Goal: Navigation & Orientation: Find specific page/section

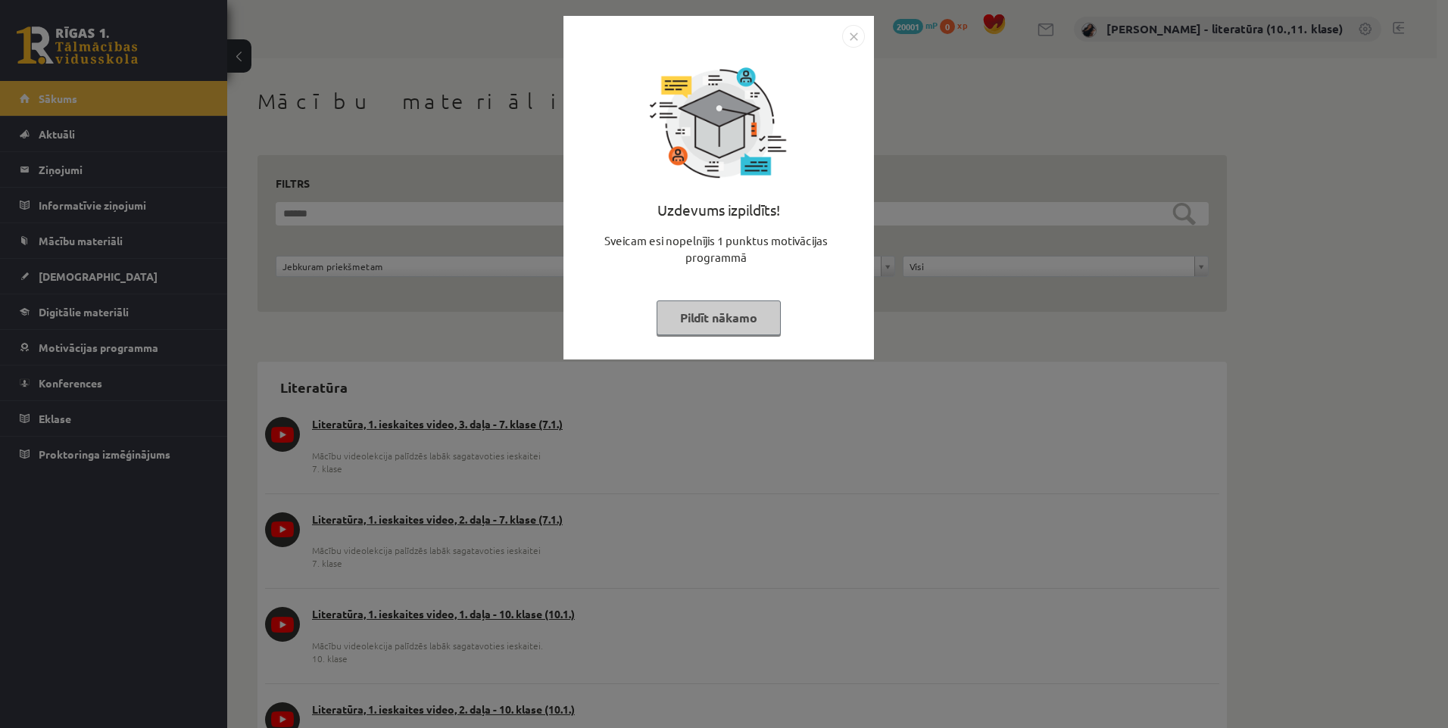
click at [863, 35] on img "Close" at bounding box center [853, 36] width 23 height 23
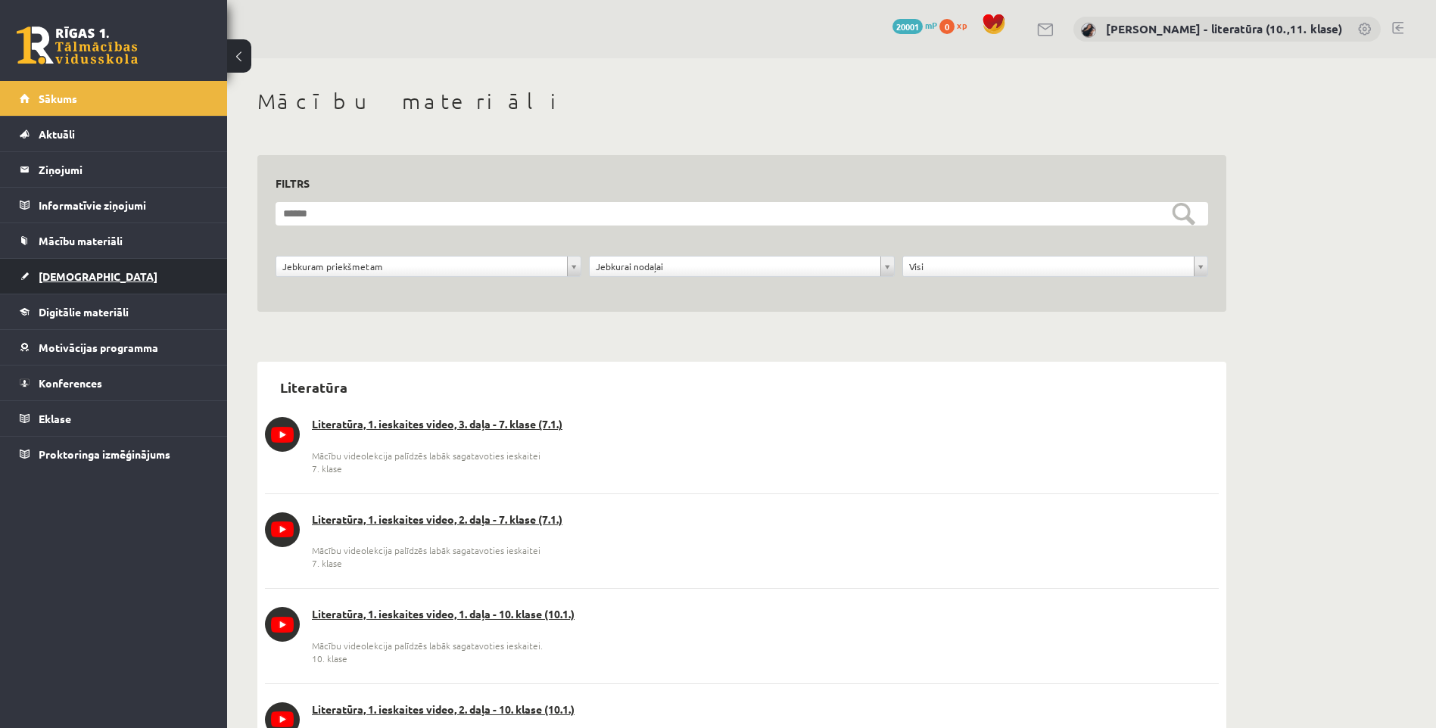
click at [77, 266] on link "[DEMOGRAPHIC_DATA]" at bounding box center [114, 276] width 189 height 35
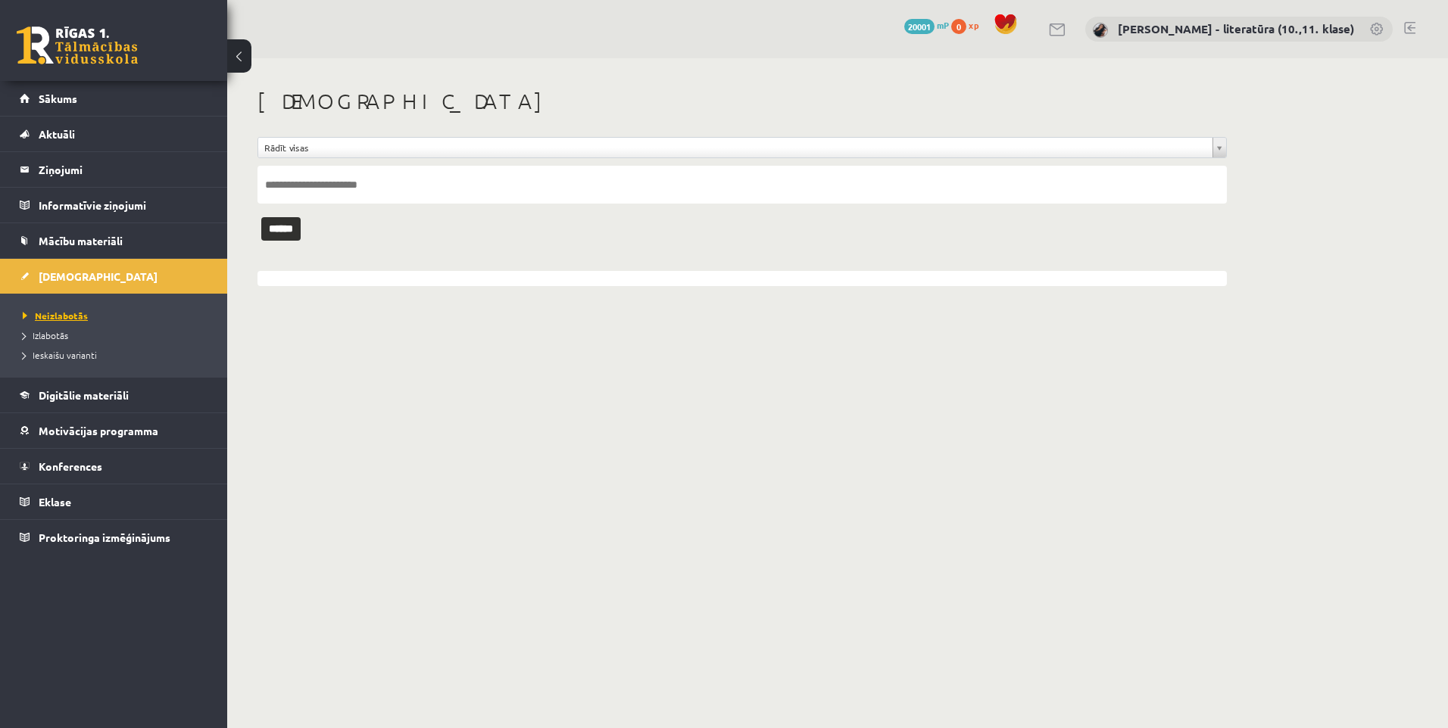
click at [77, 312] on span "Neizlabotās" at bounding box center [55, 316] width 65 height 12
click at [63, 337] on span "Izlabotās" at bounding box center [45, 335] width 45 height 12
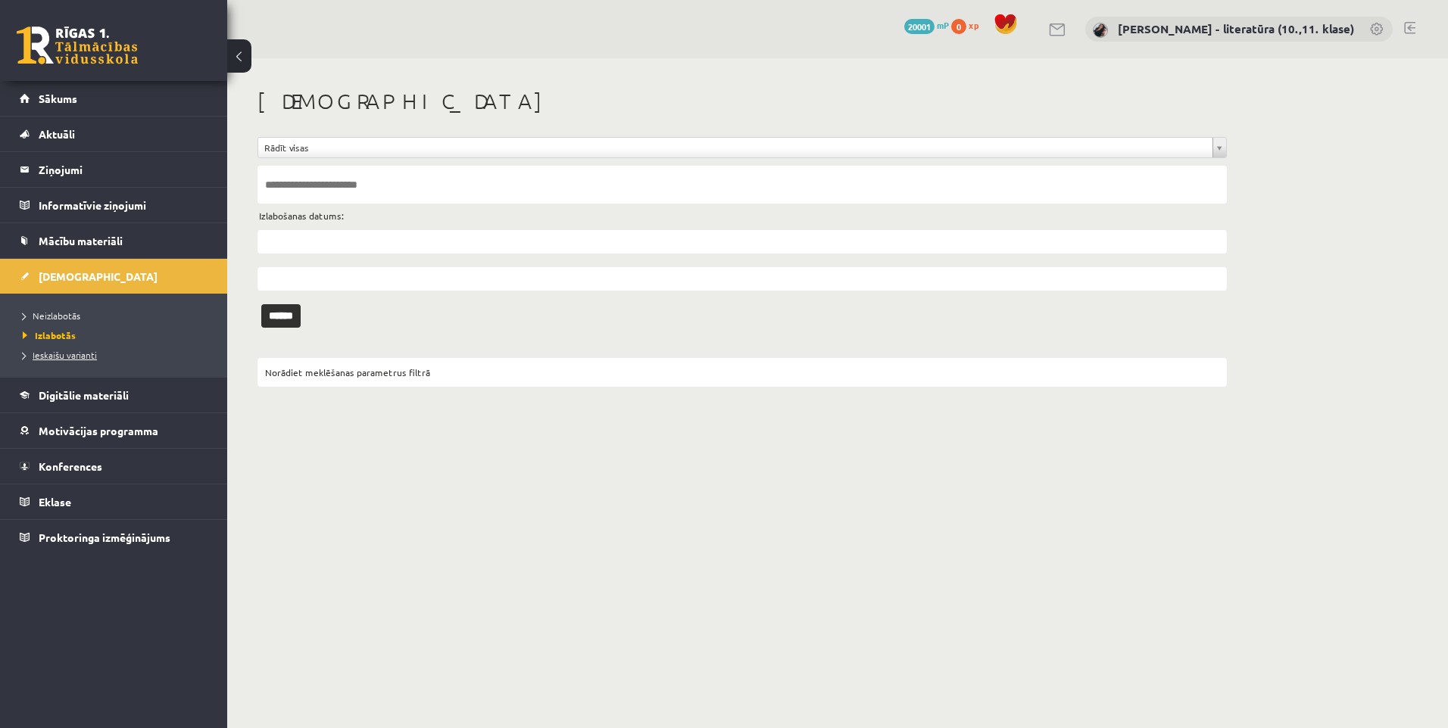
click at [67, 354] on span "Ieskaišu varianti" at bounding box center [60, 355] width 74 height 12
